Goal: Task Accomplishment & Management: Complete application form

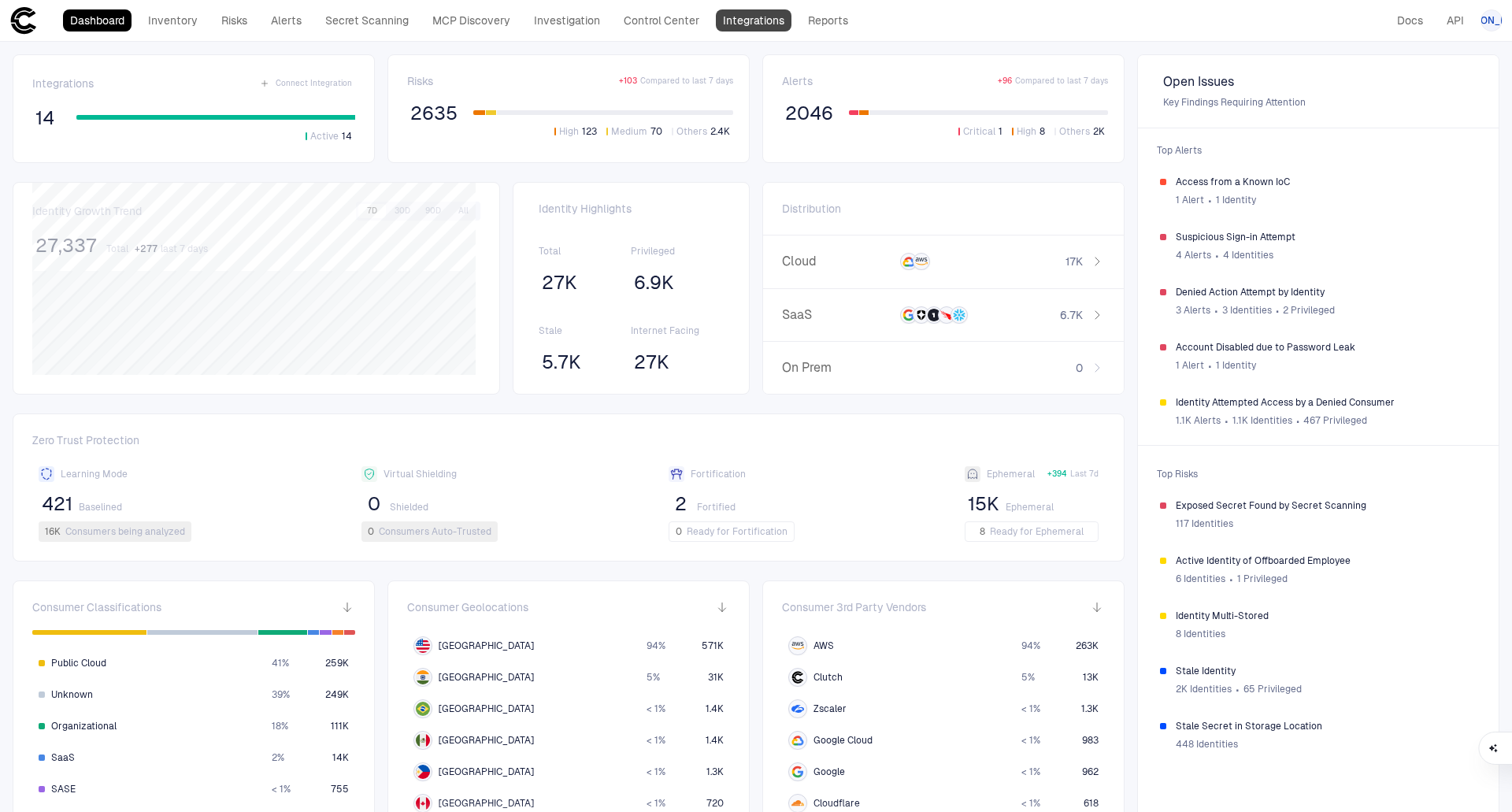
click at [772, 22] on link "Integrations" at bounding box center [753, 21] width 75 height 22
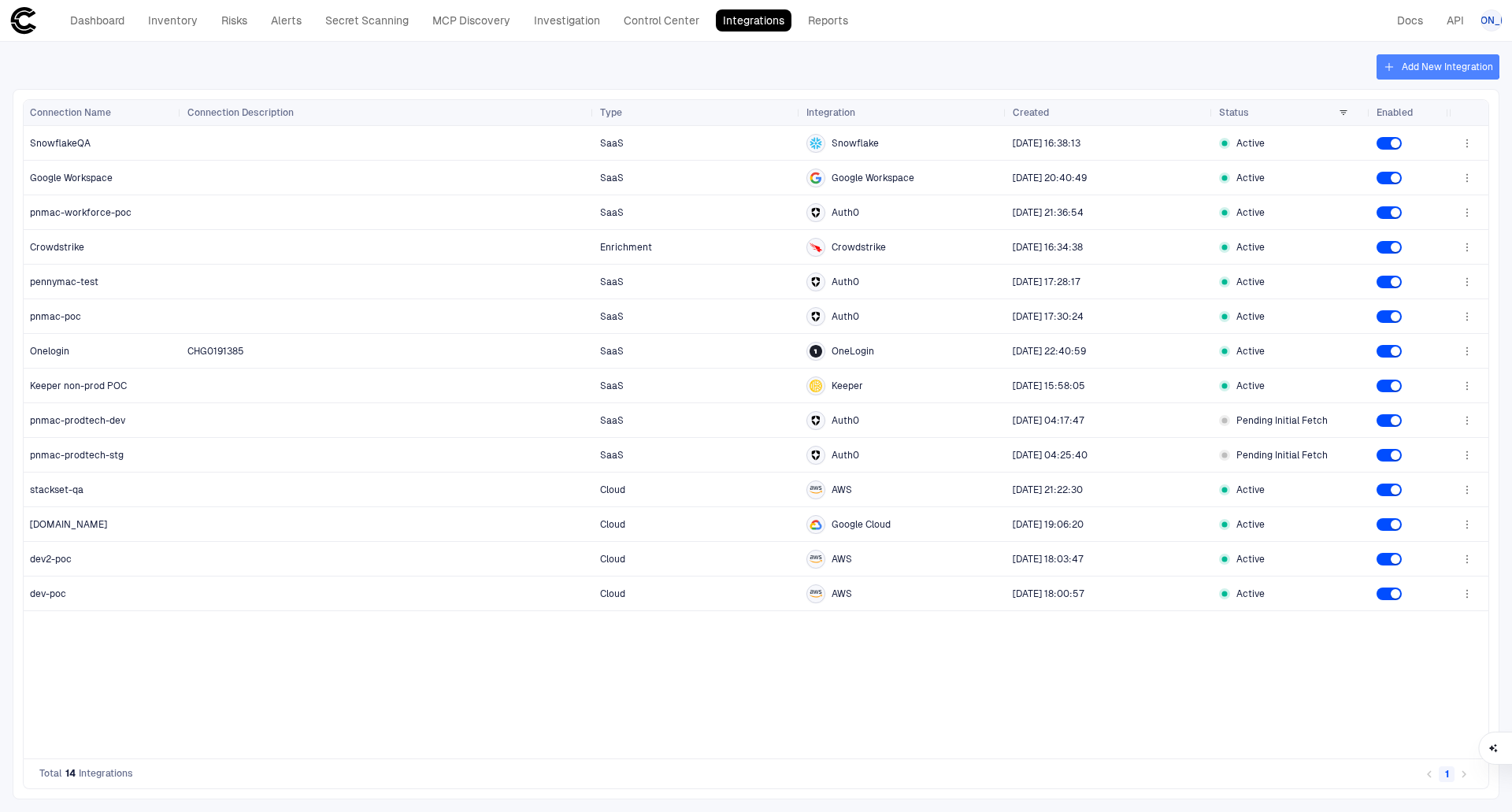
click at [1425, 64] on button "Add New Integration" at bounding box center [1438, 66] width 122 height 25
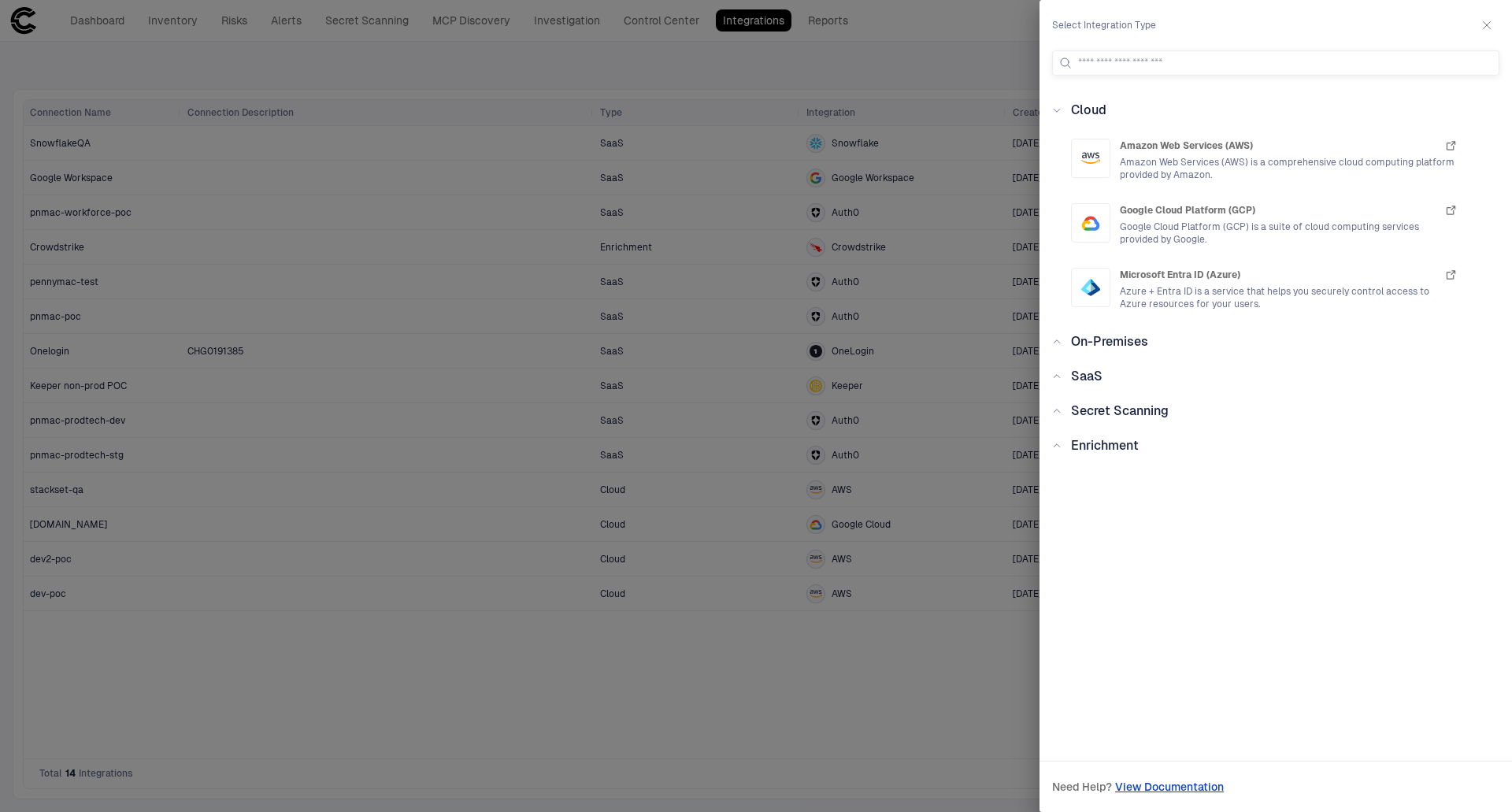
click at [1056, 339] on icon at bounding box center [1057, 342] width 10 height 10
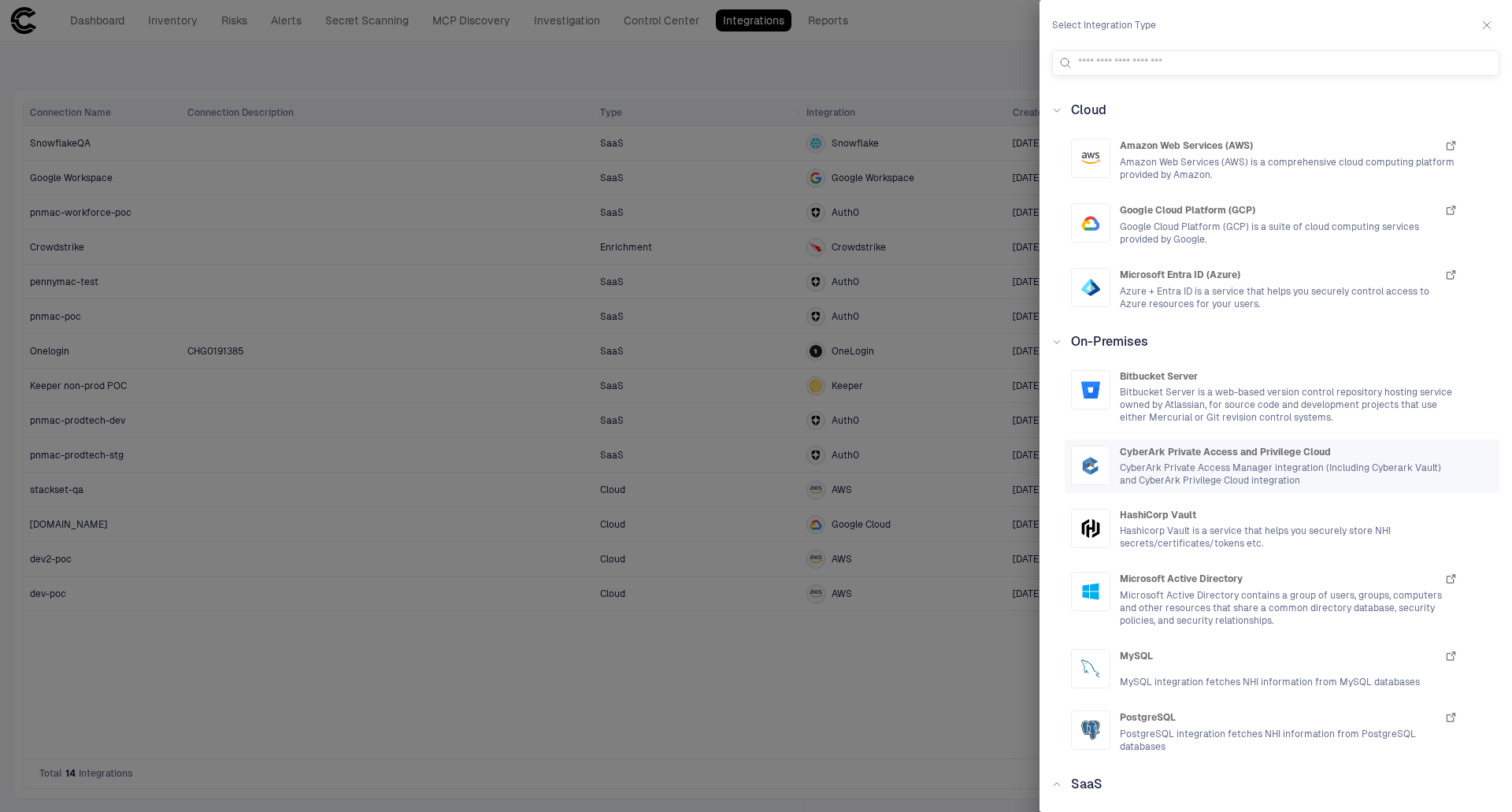
scroll to position [78, 0]
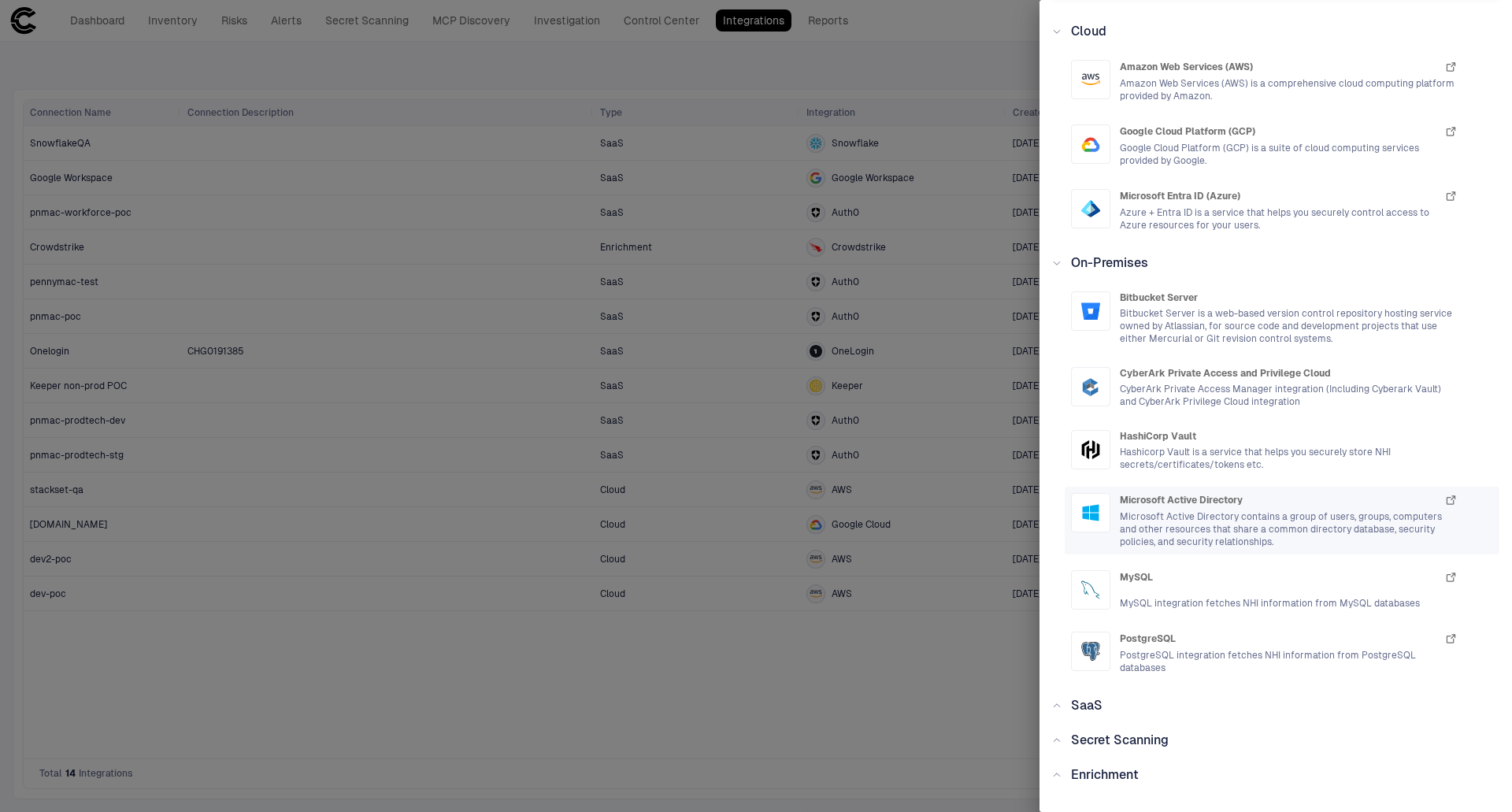
click at [1162, 518] on span "Microsoft Active Directory contains a group of users, groups, computers and oth…" at bounding box center [1289, 529] width 338 height 38
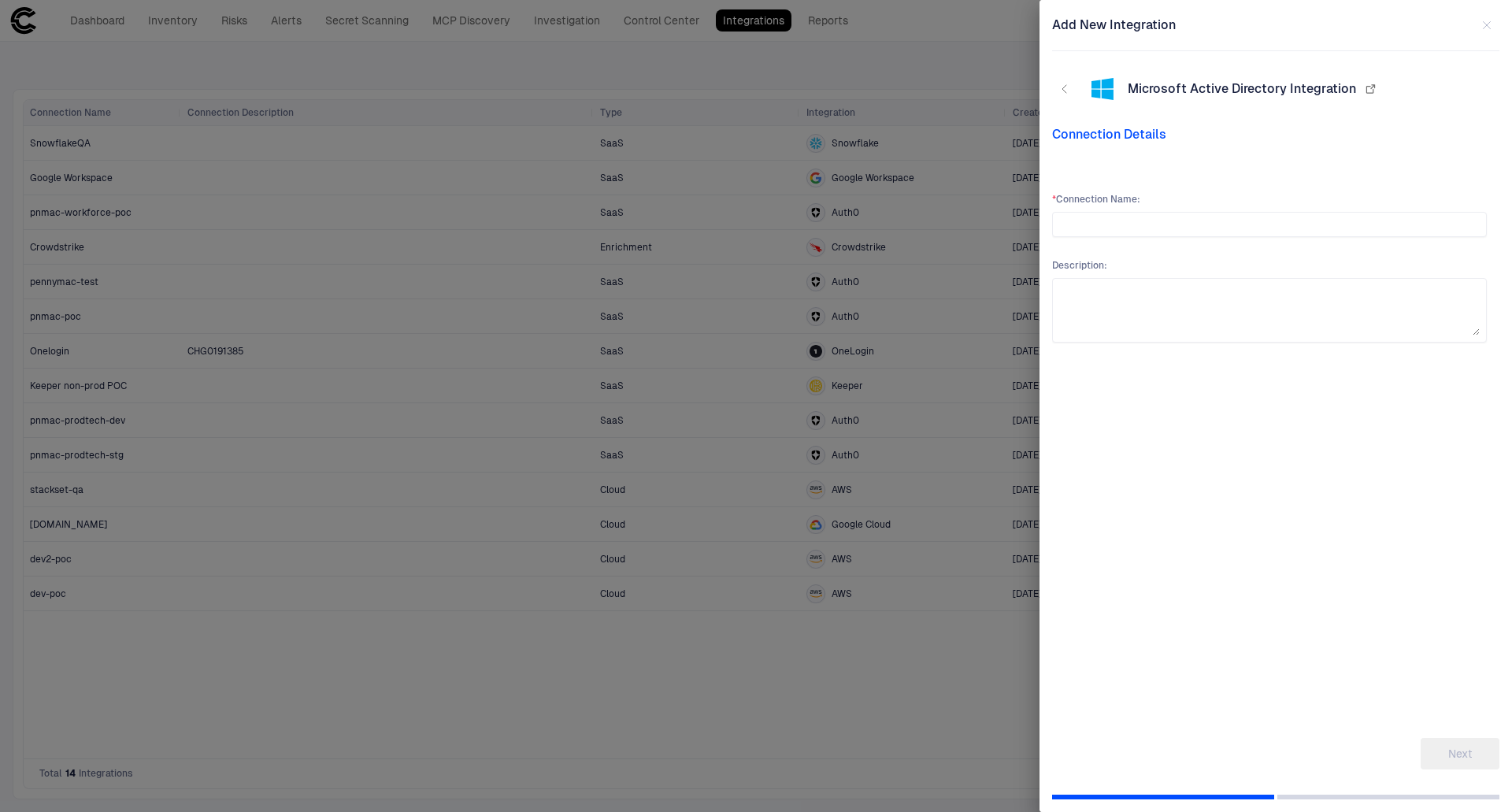
scroll to position [0, 0]
click at [1116, 232] on input "text" at bounding box center [1269, 225] width 420 height 24
type input "*"
type input "**********"
click at [1463, 753] on button "Next" at bounding box center [1460, 754] width 78 height 31
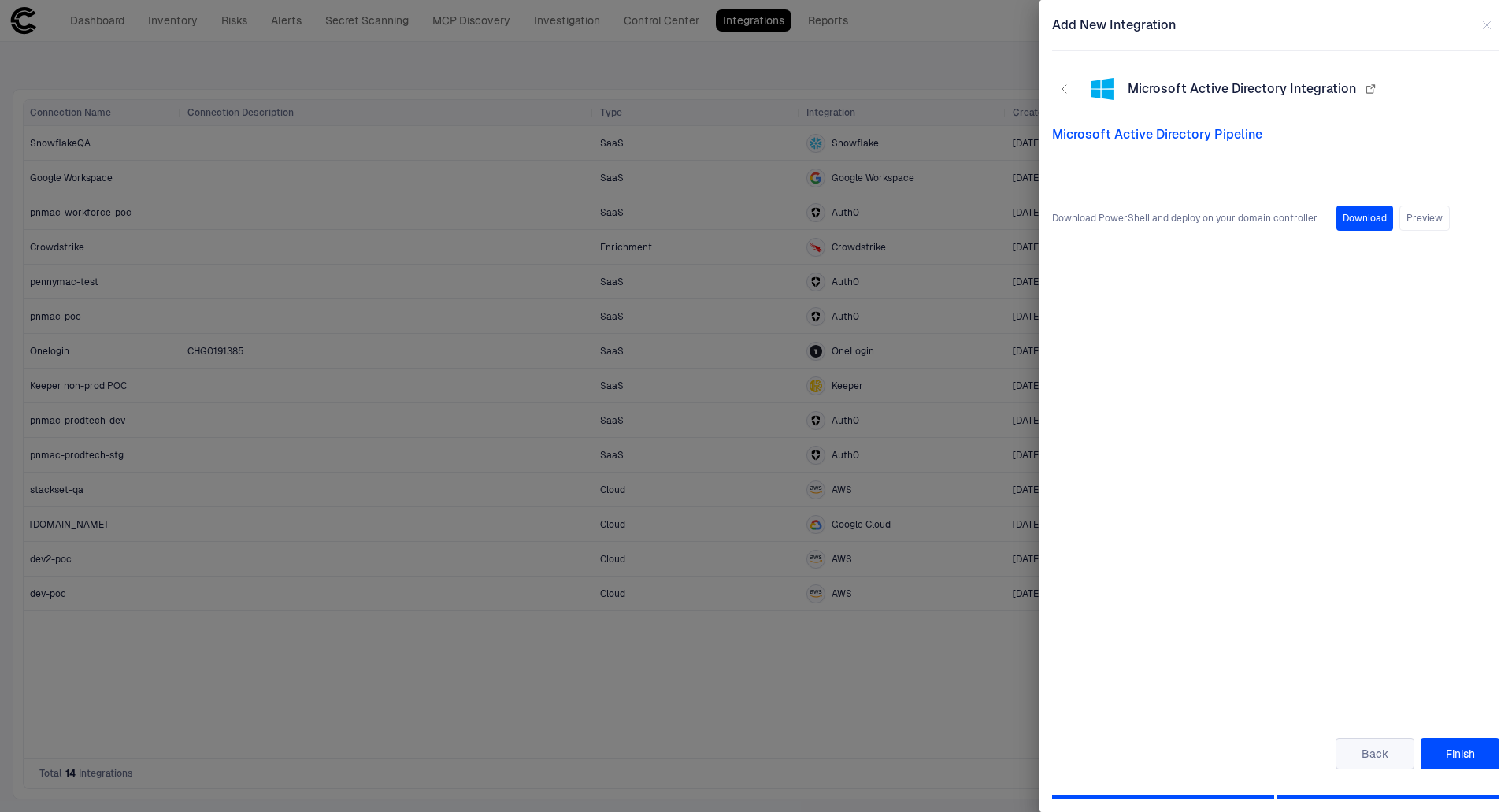
click at [1366, 762] on button "Back" at bounding box center [1375, 754] width 78 height 31
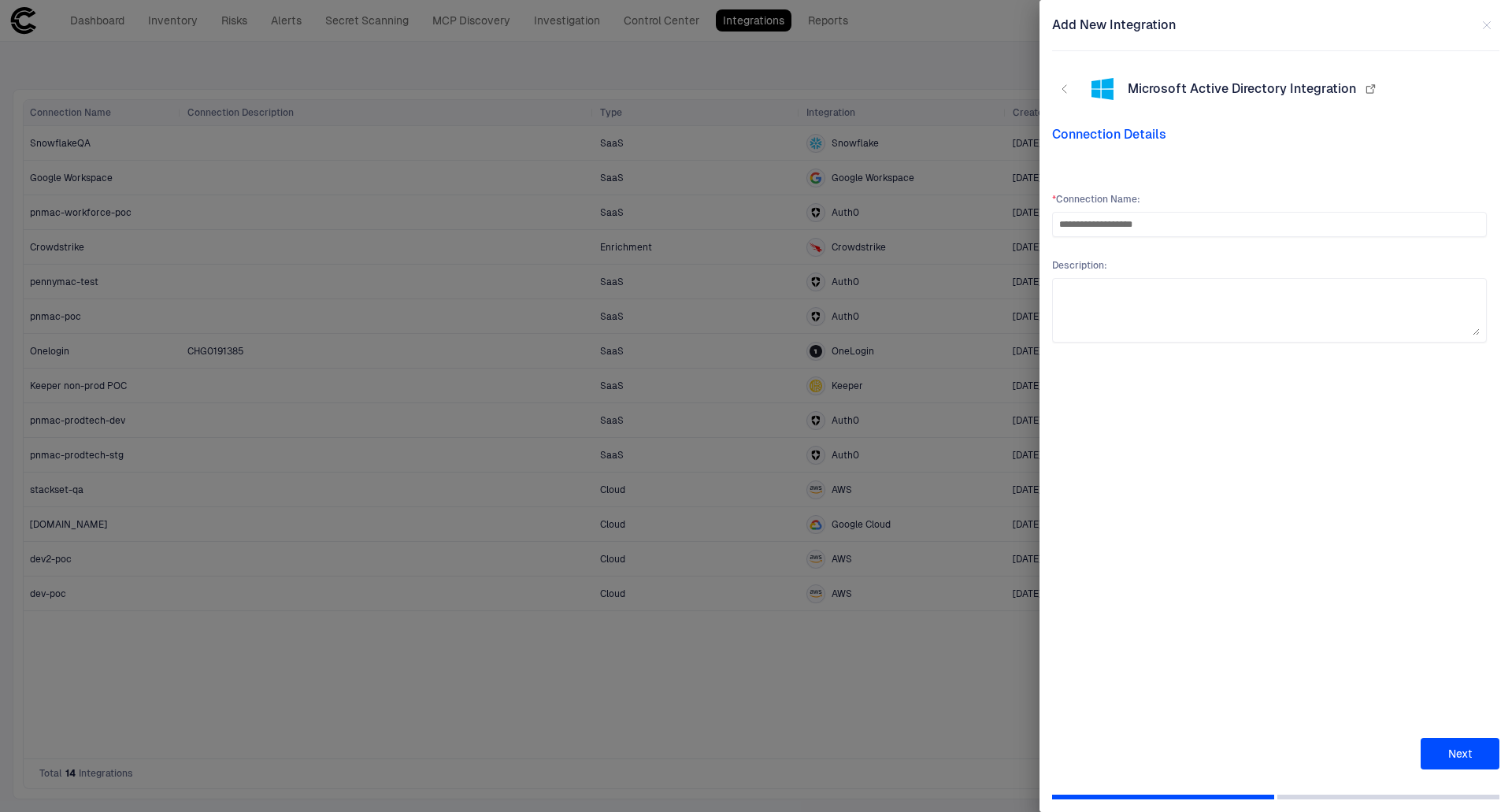
click at [1485, 24] on icon "button" at bounding box center [1487, 26] width 13 height 13
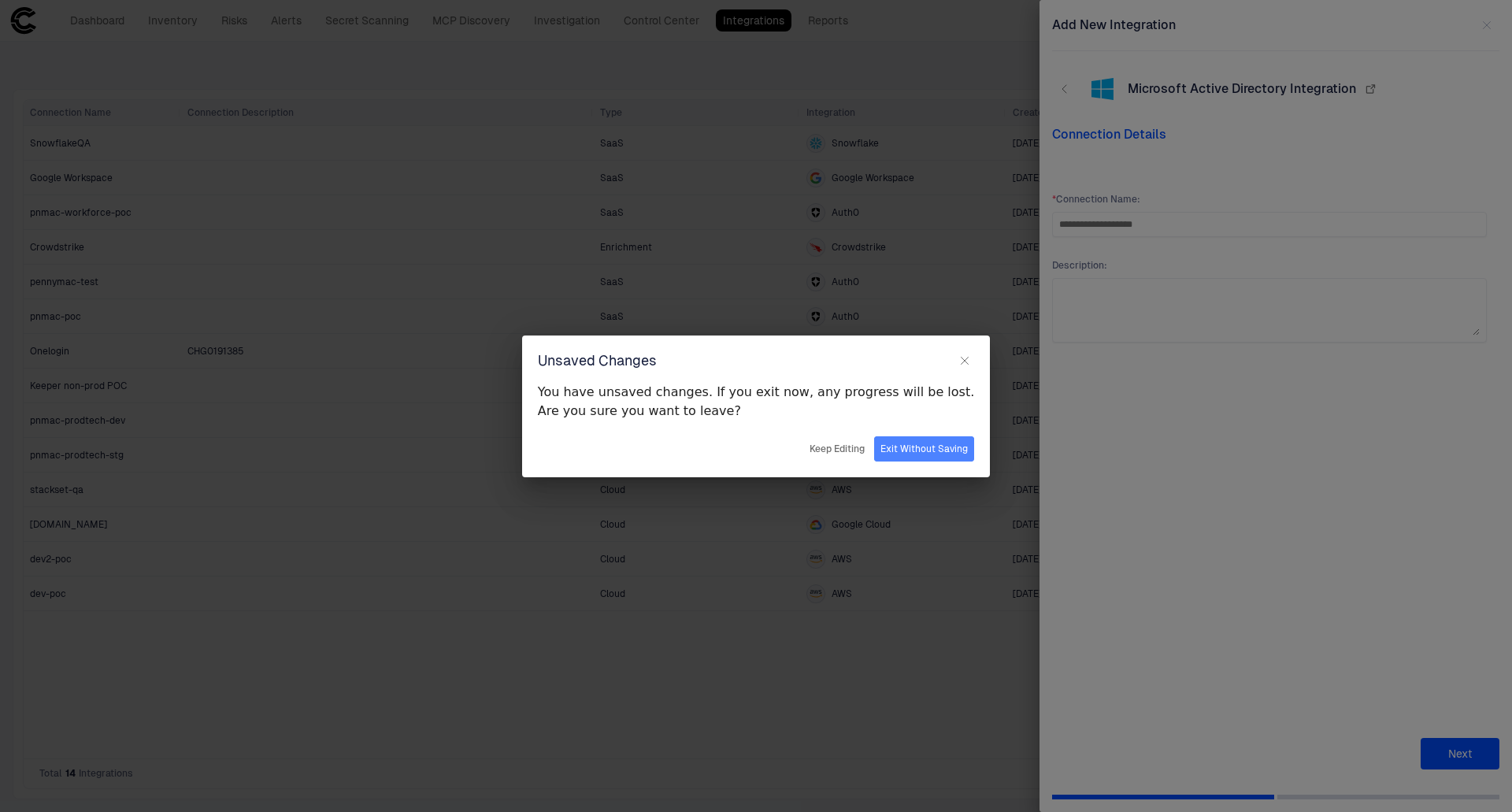
click at [894, 455] on button "Exit Without Saving" at bounding box center [924, 448] width 100 height 25
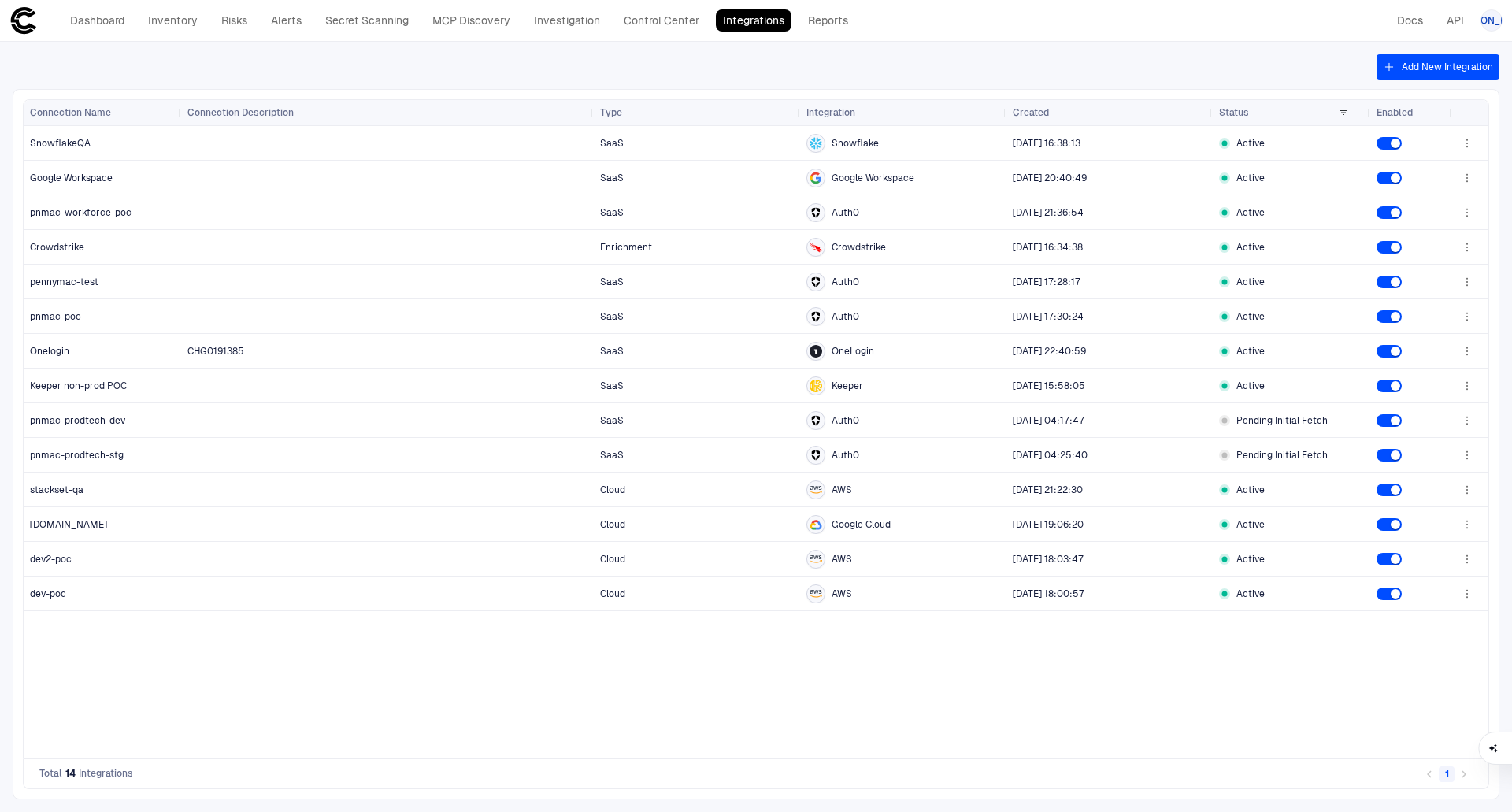
click at [1435, 65] on button "Add New Integration" at bounding box center [1438, 66] width 122 height 25
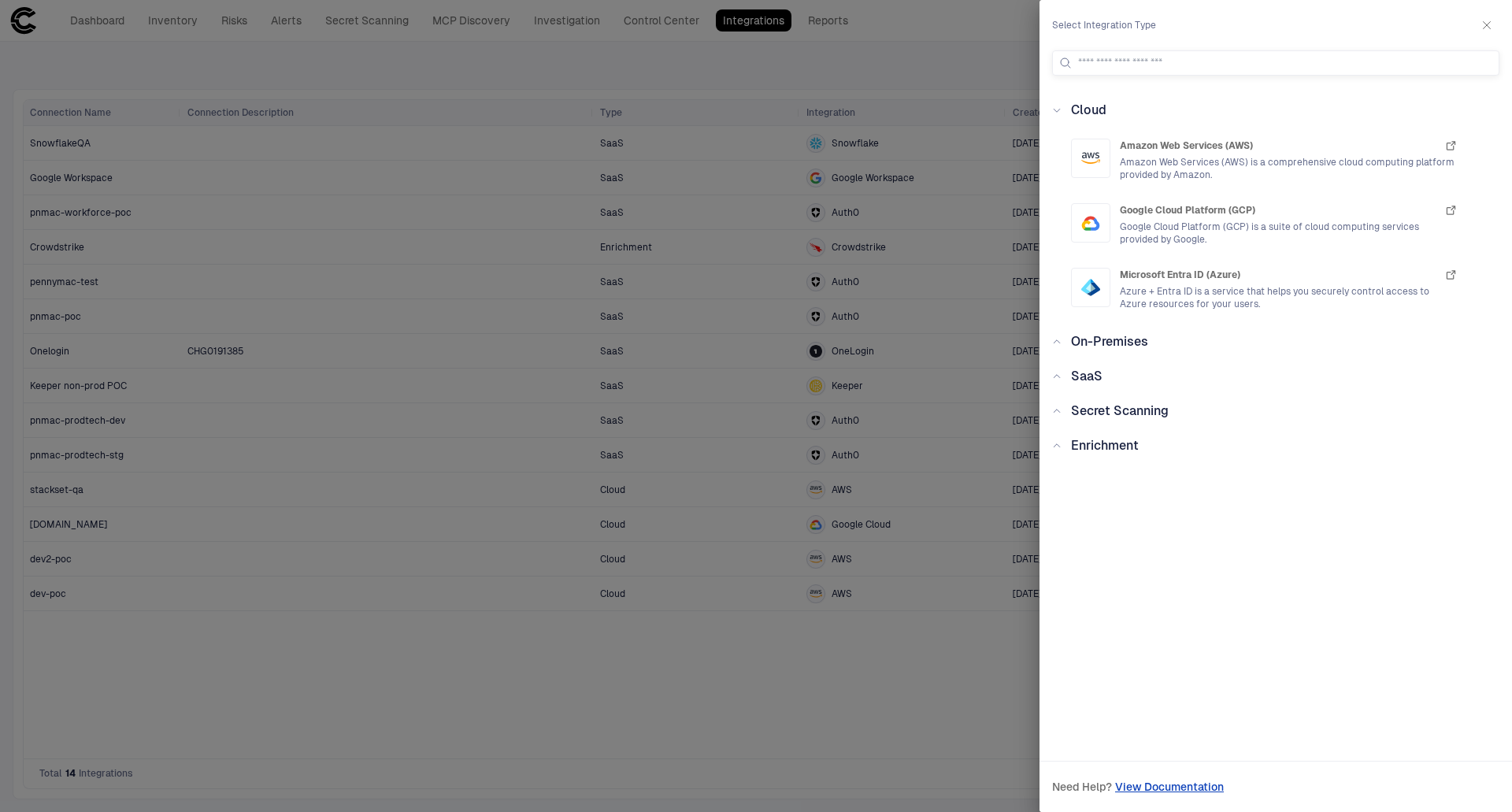
click at [1057, 444] on icon at bounding box center [1057, 446] width 10 height 10
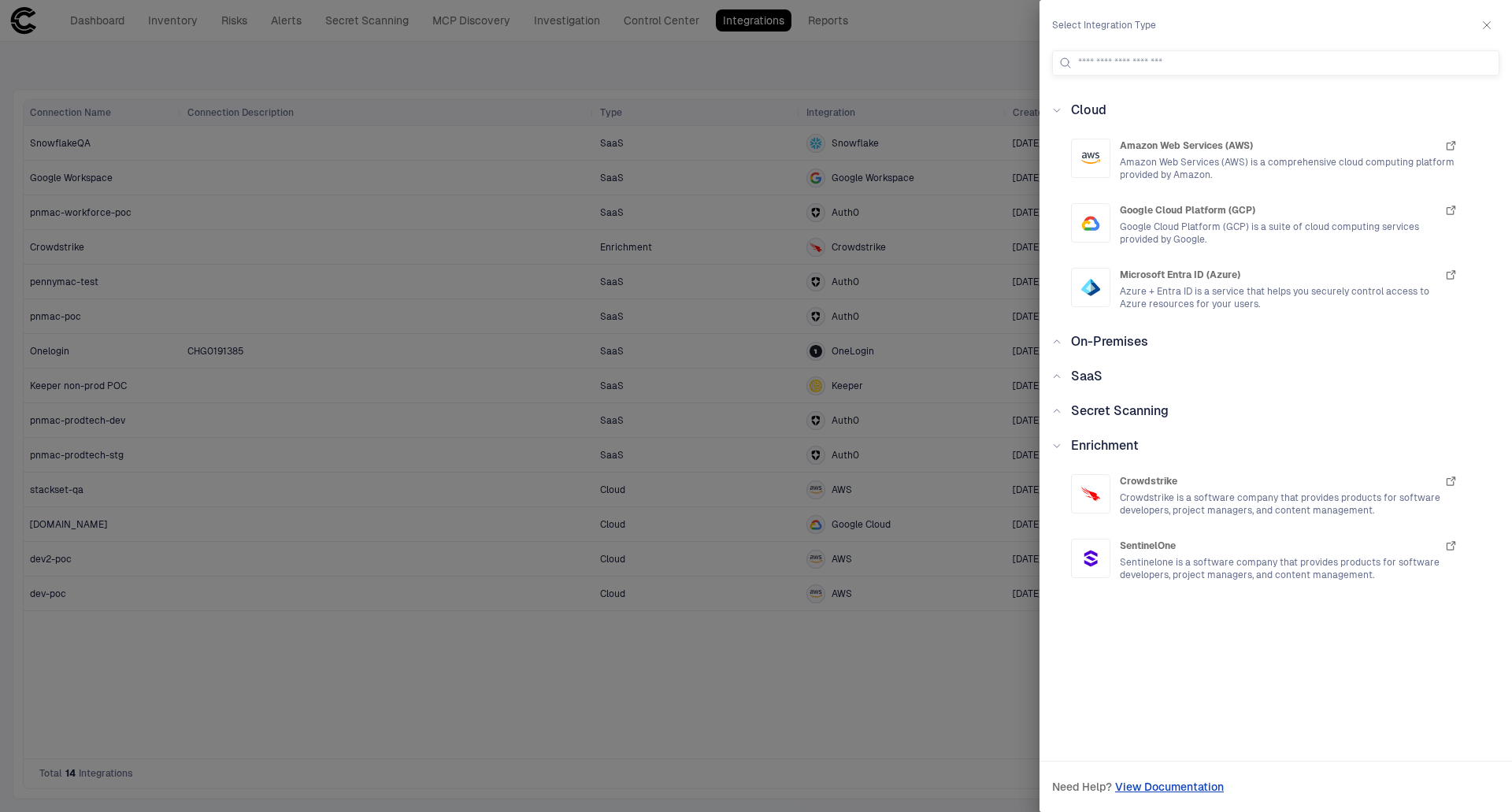
click at [1064, 411] on div "Secret Scanning" at bounding box center [1115, 412] width 107 height 19
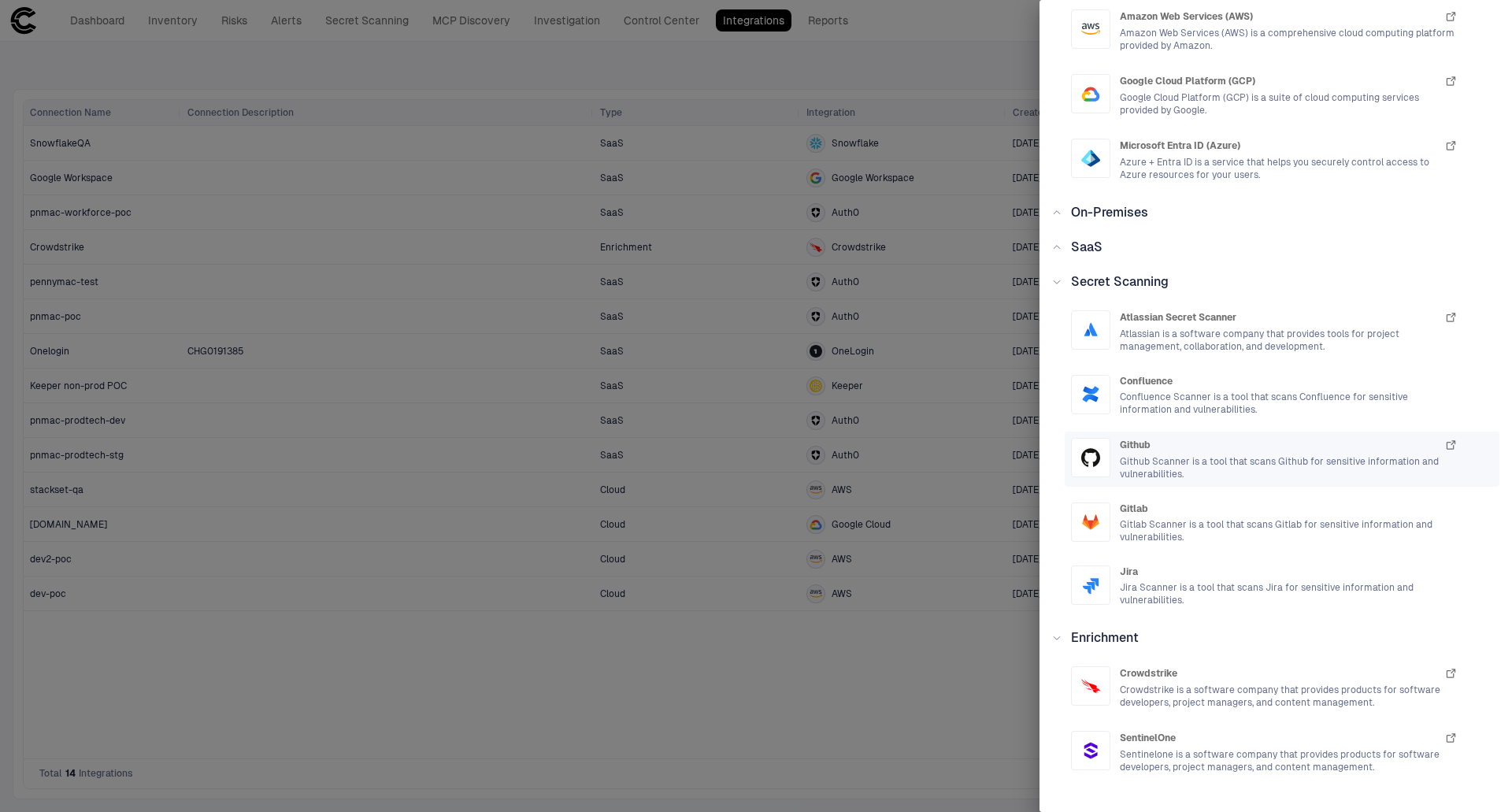
scroll to position [158, 0]
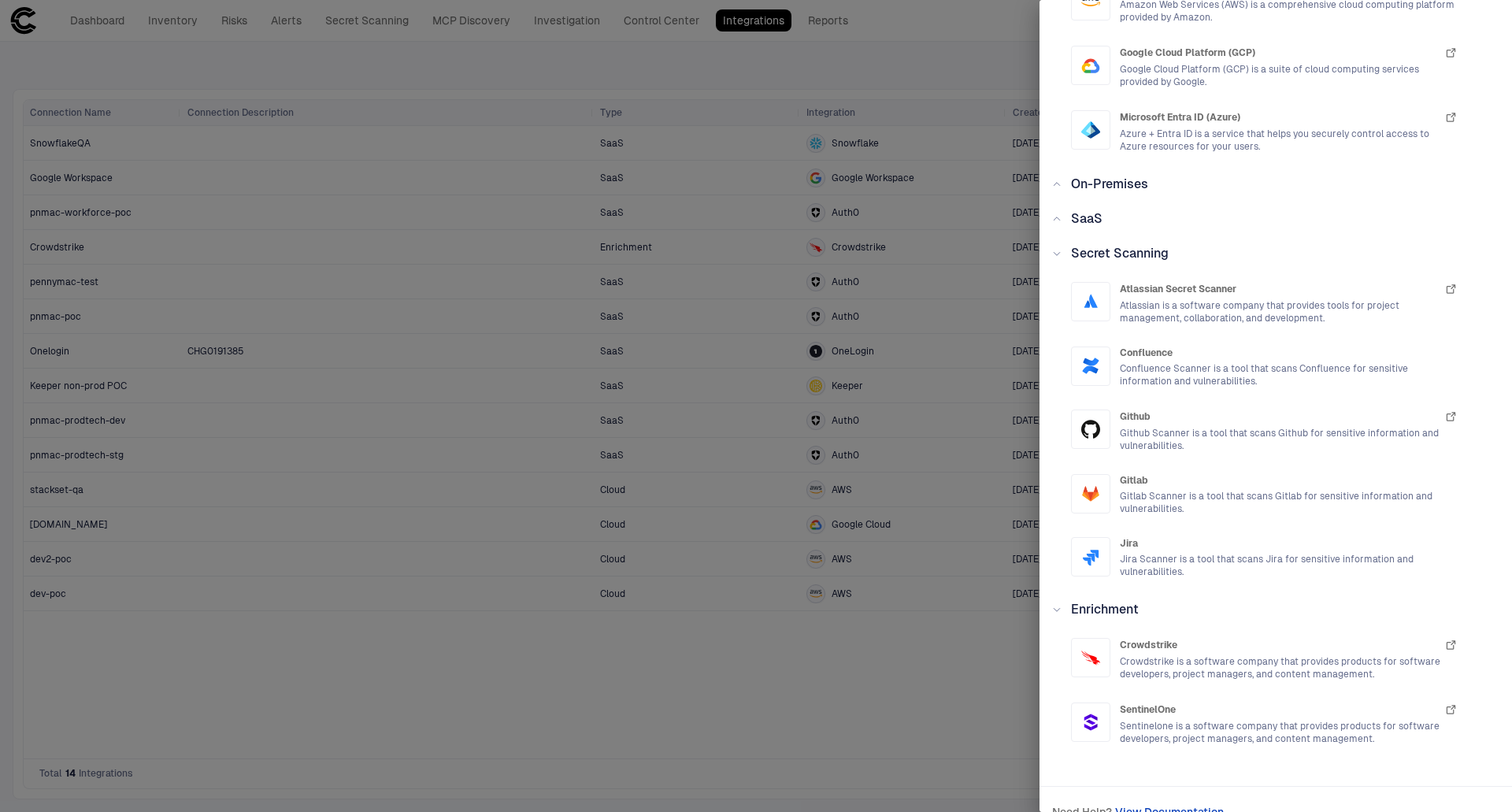
click at [1057, 219] on icon at bounding box center [1057, 219] width 10 height 10
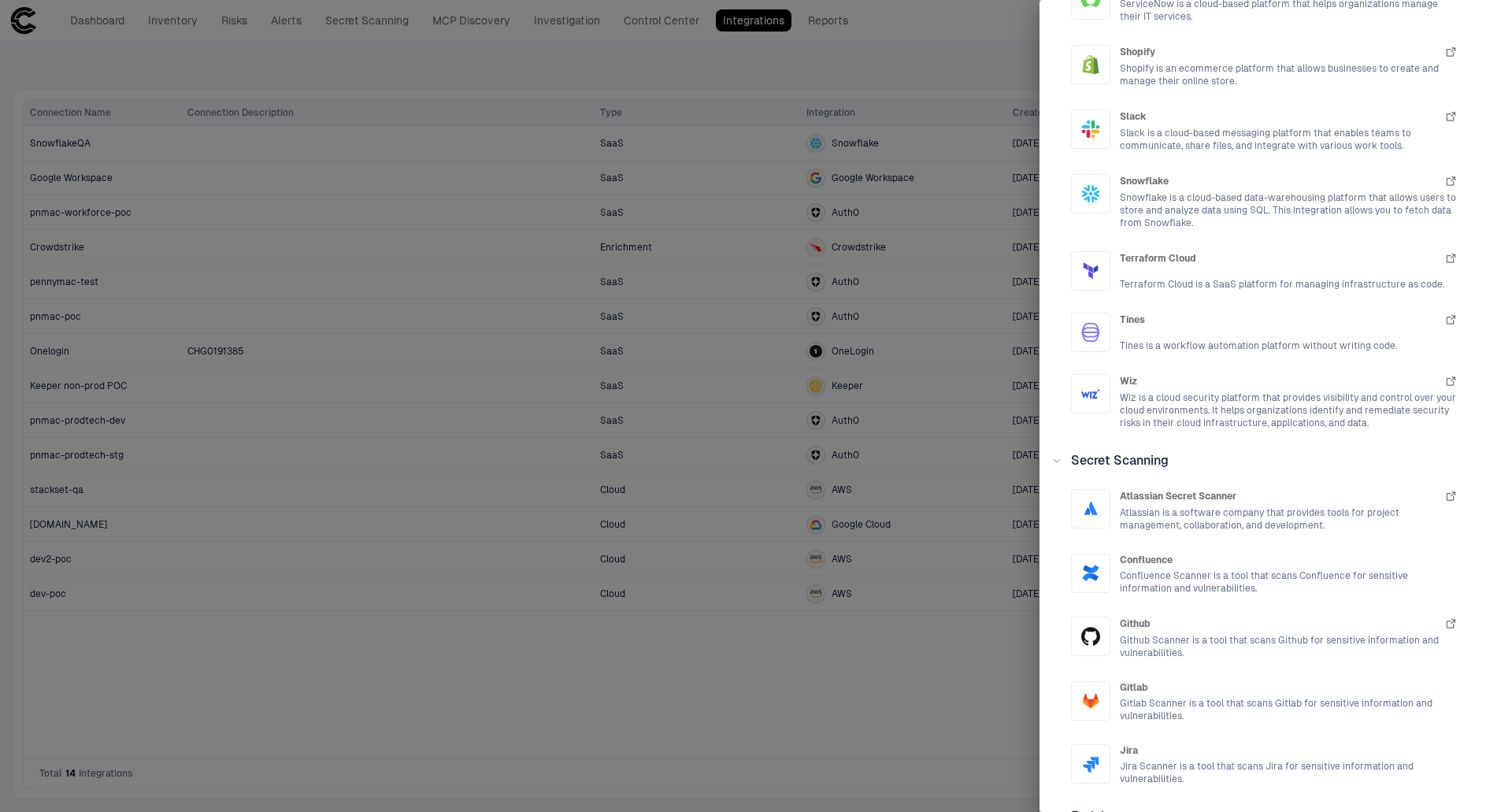
scroll to position [2206, 0]
